Goal: Task Accomplishment & Management: Complete application form

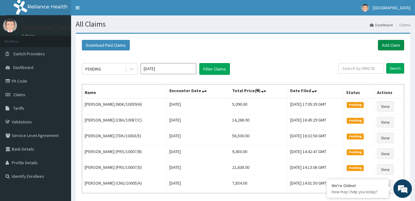
click at [388, 45] on link "Add Claim" at bounding box center [391, 45] width 26 height 11
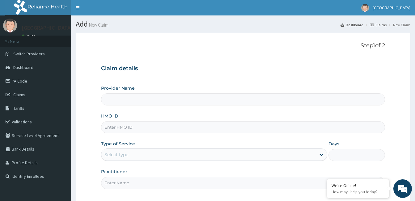
type input "Ayodele Medical Centre"
click at [387, 46] on form "Step 1 of 2 Claim details Provider Name Ayodele Medical Centre HMO ID Type of S…" at bounding box center [243, 135] width 335 height 205
